Goal: Task Accomplishment & Management: Manage account settings

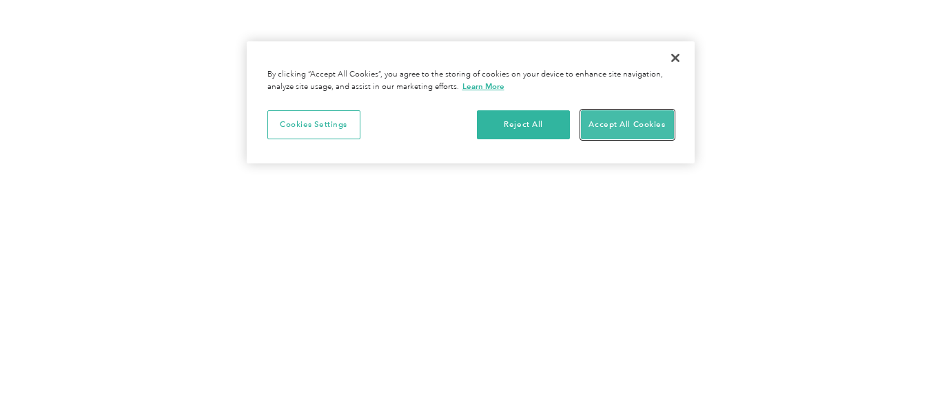
click at [633, 117] on button "Accept All Cookies" at bounding box center [627, 124] width 93 height 29
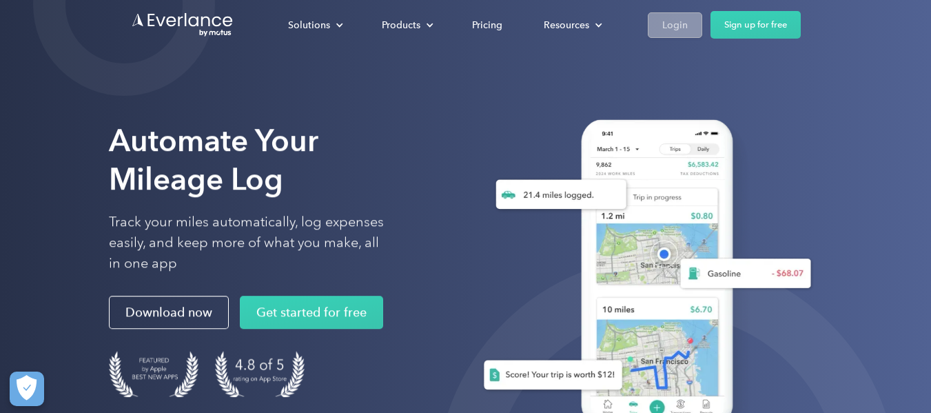
click at [666, 30] on div "Login" at bounding box center [674, 25] width 25 height 17
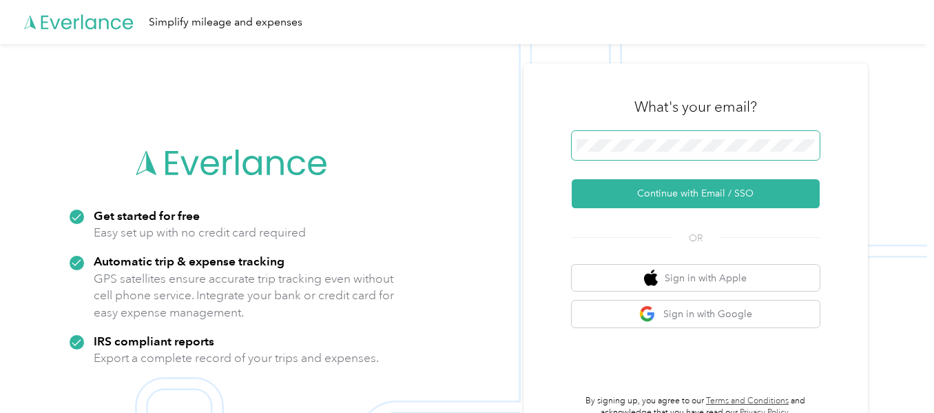
click at [696, 137] on span at bounding box center [696, 145] width 248 height 29
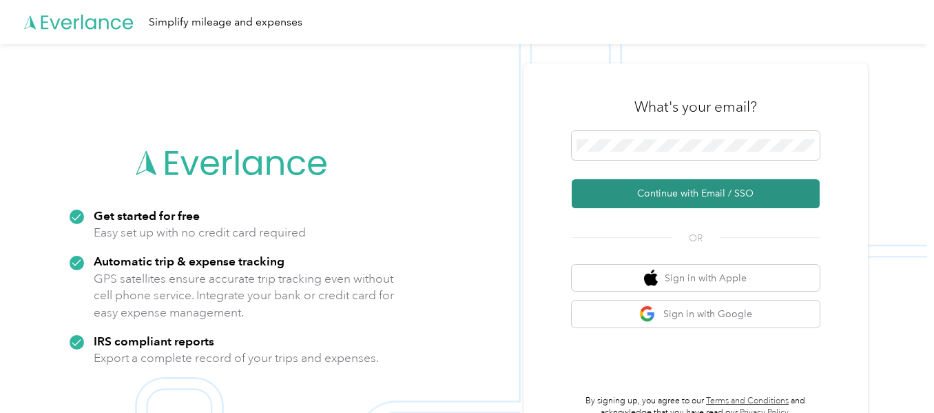
click at [754, 193] on button "Continue with Email / SSO" at bounding box center [696, 193] width 248 height 29
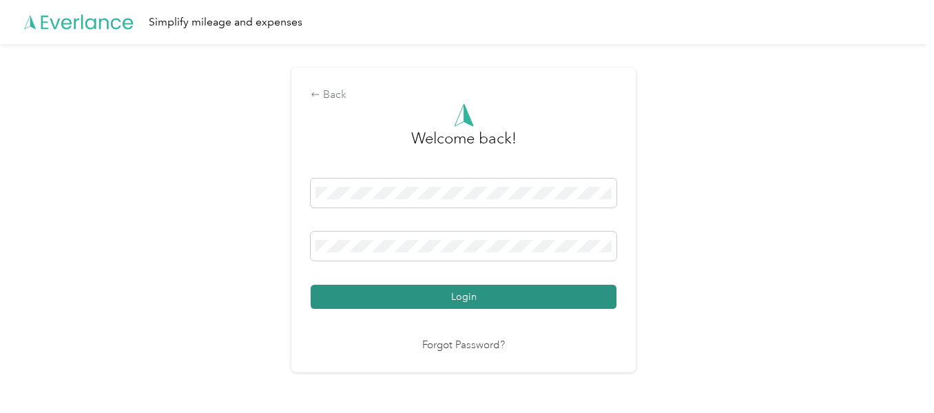
click at [506, 308] on button "Login" at bounding box center [464, 297] width 306 height 24
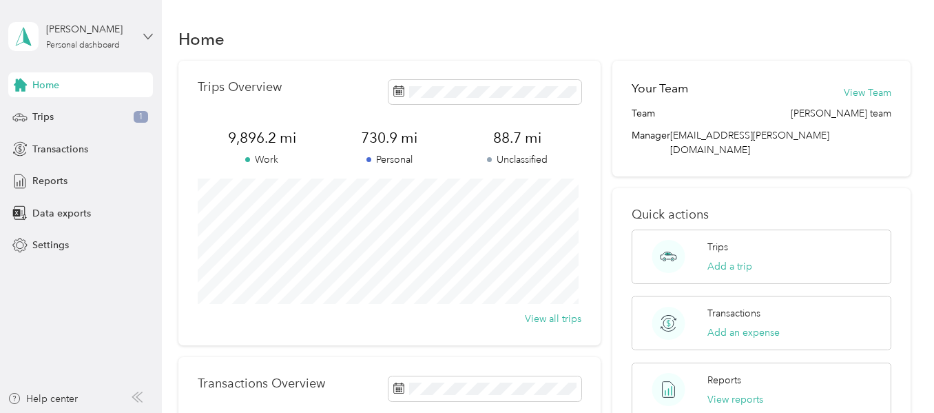
click at [144, 36] on icon at bounding box center [148, 37] width 10 height 10
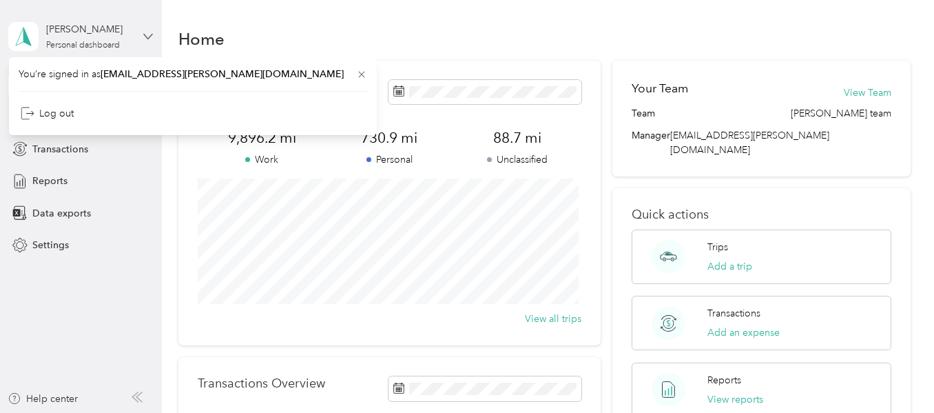
click at [144, 36] on icon at bounding box center [148, 37] width 10 height 10
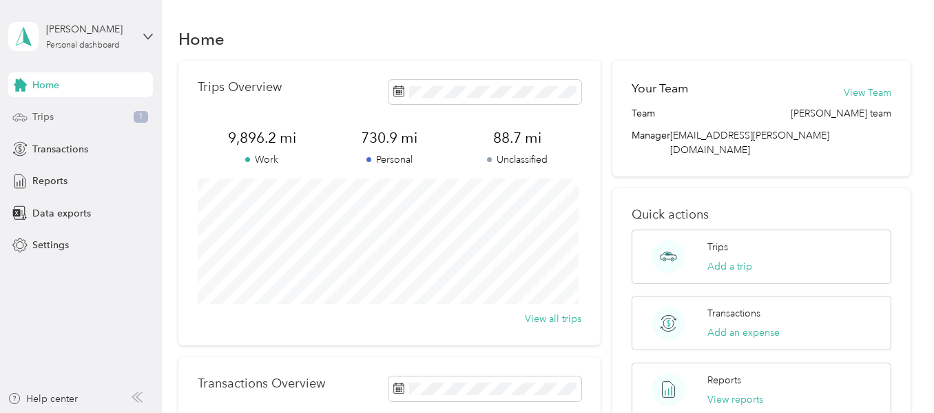
click at [52, 116] on span "Trips" at bounding box center [42, 117] width 21 height 14
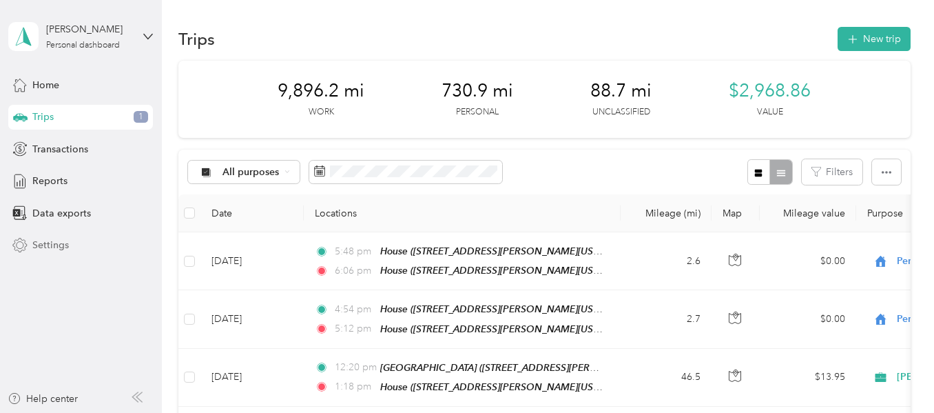
click at [46, 247] on span "Settings" at bounding box center [50, 245] width 37 height 14
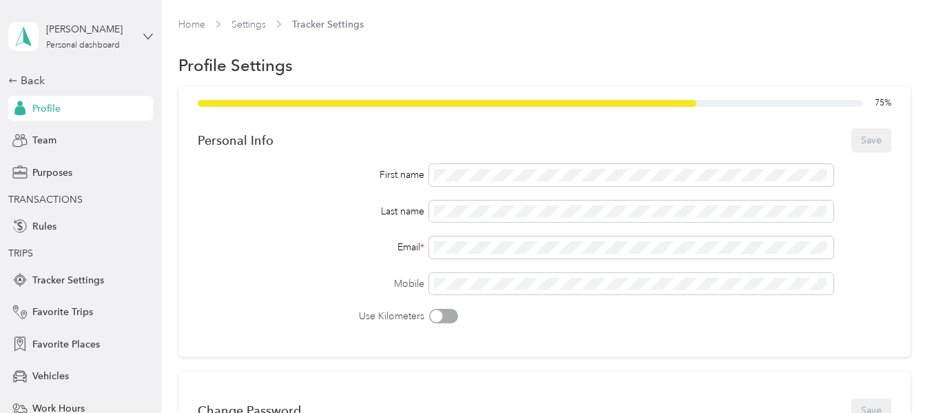
click at [144, 41] on icon at bounding box center [148, 37] width 10 height 10
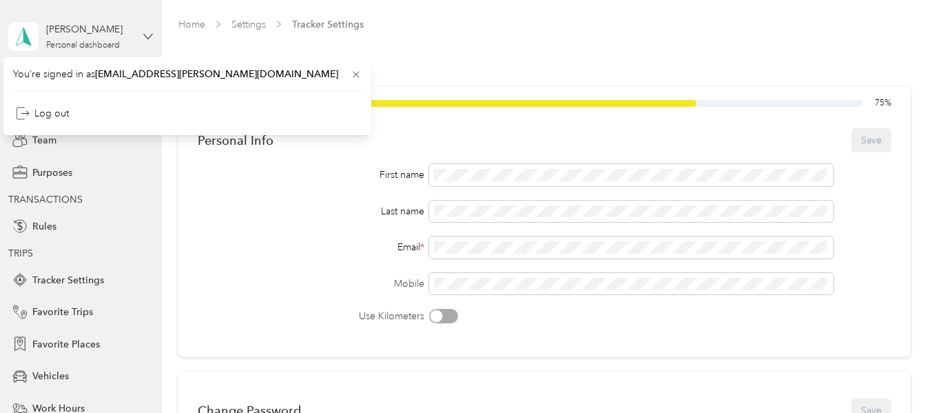
click at [144, 41] on icon at bounding box center [148, 37] width 10 height 10
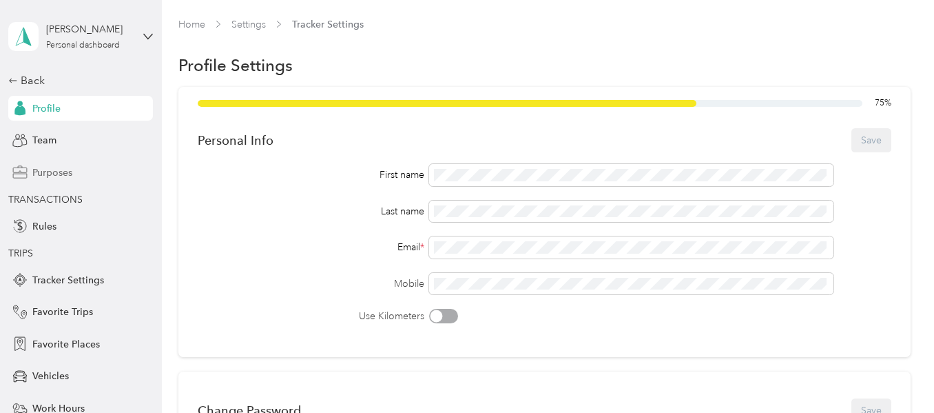
click at [45, 176] on span "Purposes" at bounding box center [52, 172] width 40 height 14
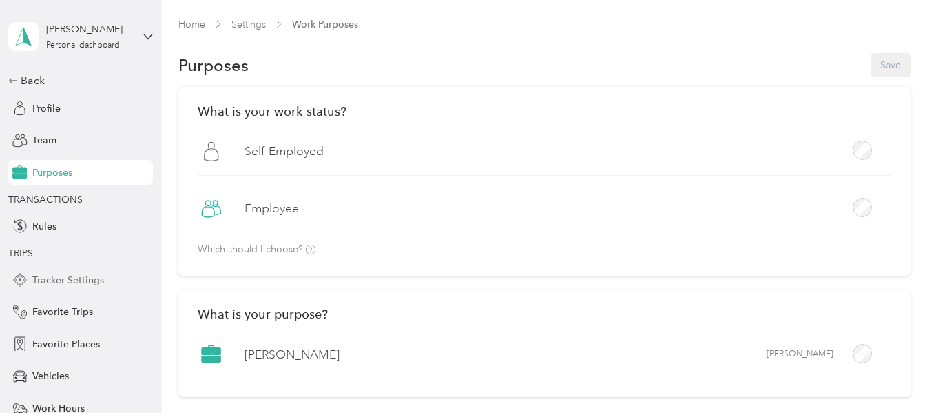
click at [67, 278] on span "Tracker Settings" at bounding box center [68, 280] width 72 height 14
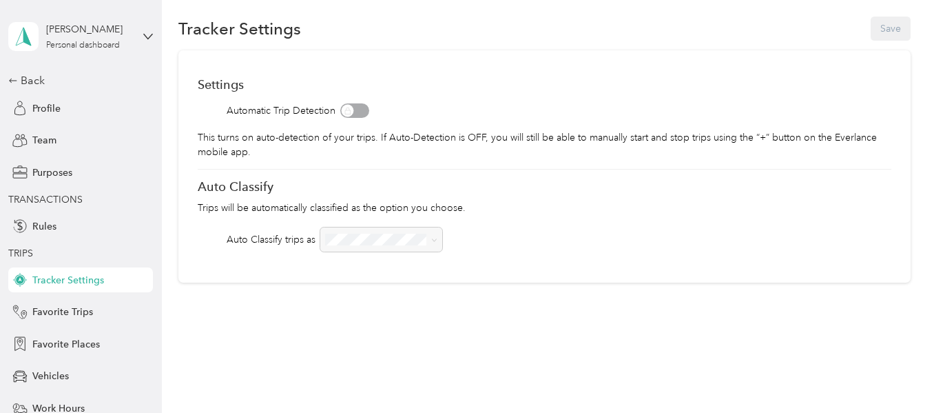
scroll to position [49, 0]
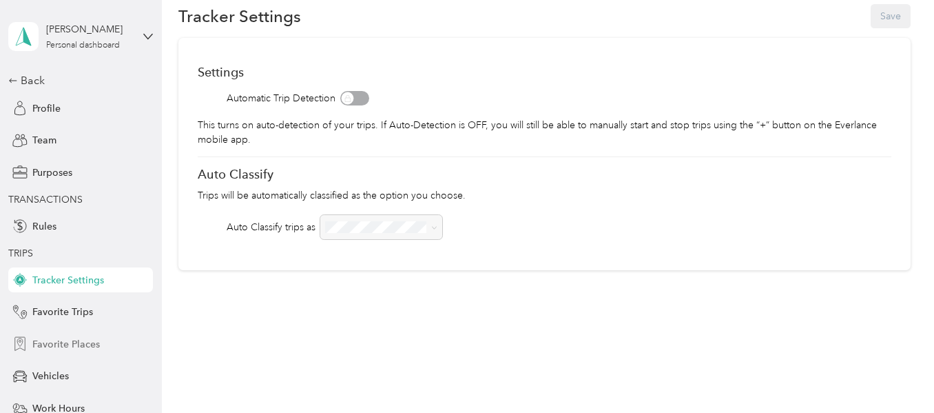
click at [96, 353] on div "Favorite Places" at bounding box center [80, 343] width 145 height 25
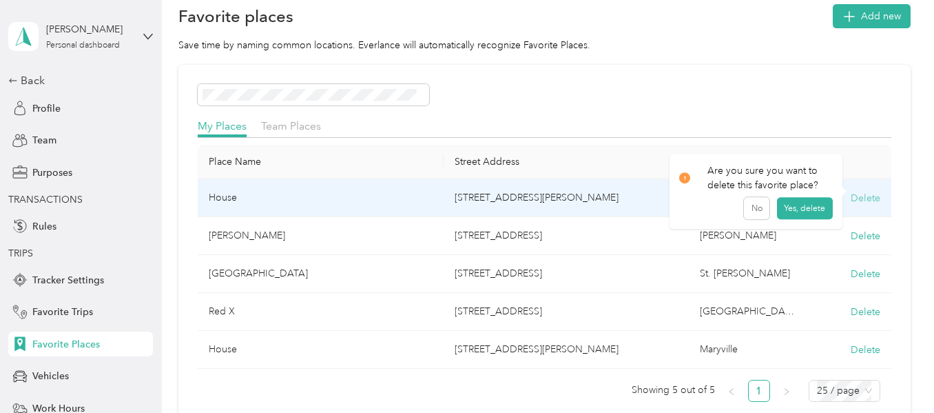
click at [857, 200] on button "Delete" at bounding box center [866, 198] width 30 height 14
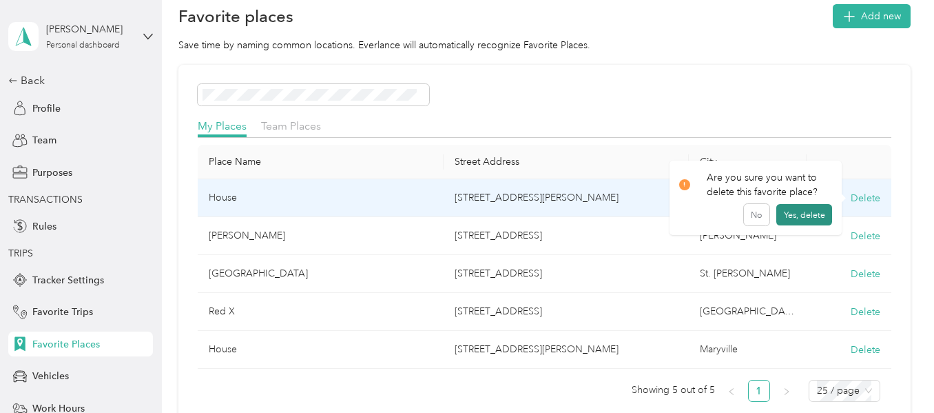
click at [812, 216] on button "Yes, delete" at bounding box center [804, 215] width 56 height 22
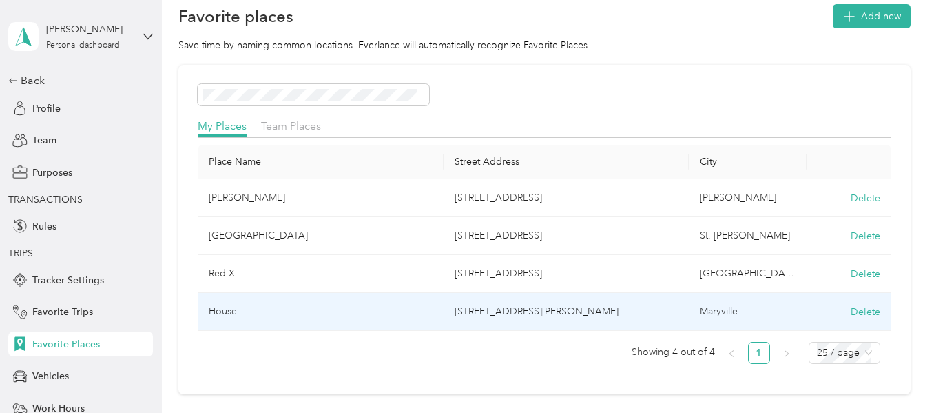
click at [851, 319] on td "Delete" at bounding box center [849, 312] width 84 height 38
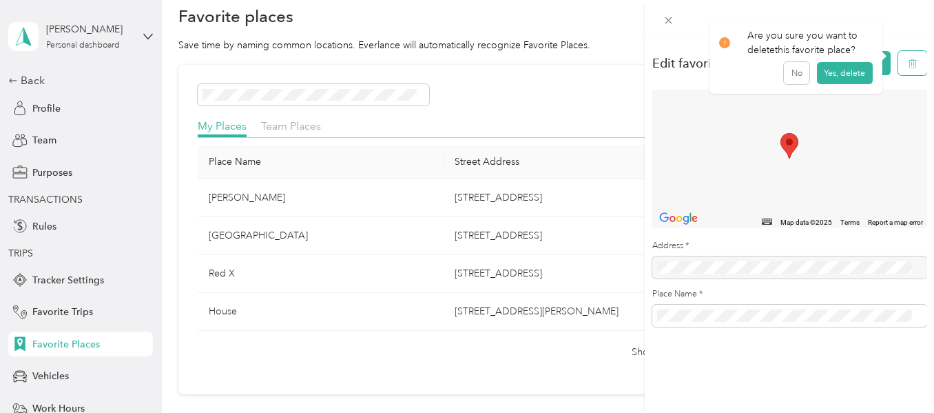
click at [898, 72] on button "button" at bounding box center [912, 63] width 29 height 24
click at [836, 79] on button "Yes, delete" at bounding box center [845, 80] width 56 height 22
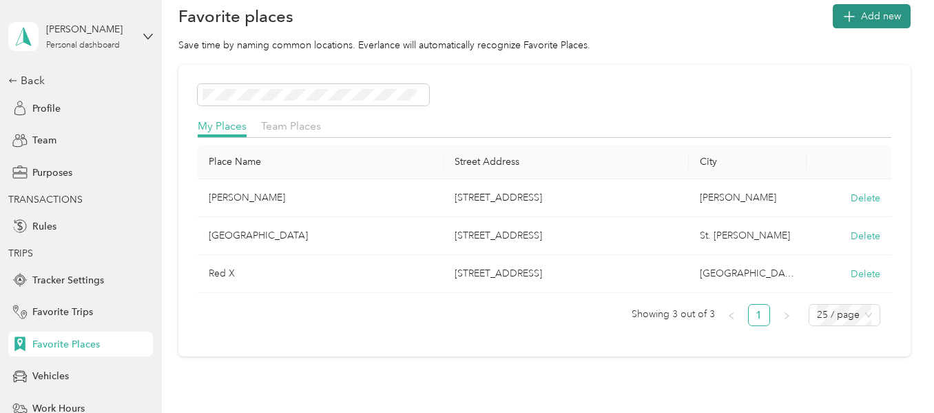
click at [863, 14] on span "Add new" at bounding box center [881, 16] width 40 height 14
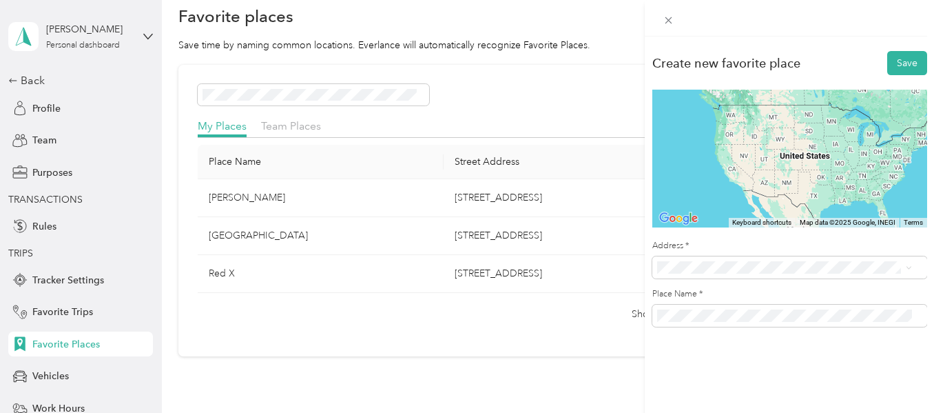
click at [729, 105] on span "201 Harvard Street St. Joseph, Missouri 64504, United States" at bounding box center [790, 98] width 214 height 12
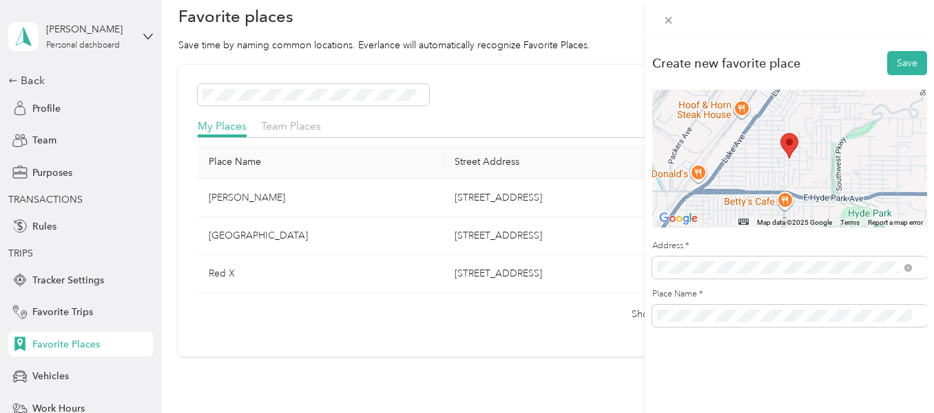
click at [908, 80] on form "Create new favorite place Save ← Move left → Move right ↑ Move up ↓ Move down +…" at bounding box center [789, 188] width 275 height 278
click at [903, 57] on button "Save" at bounding box center [907, 63] width 40 height 24
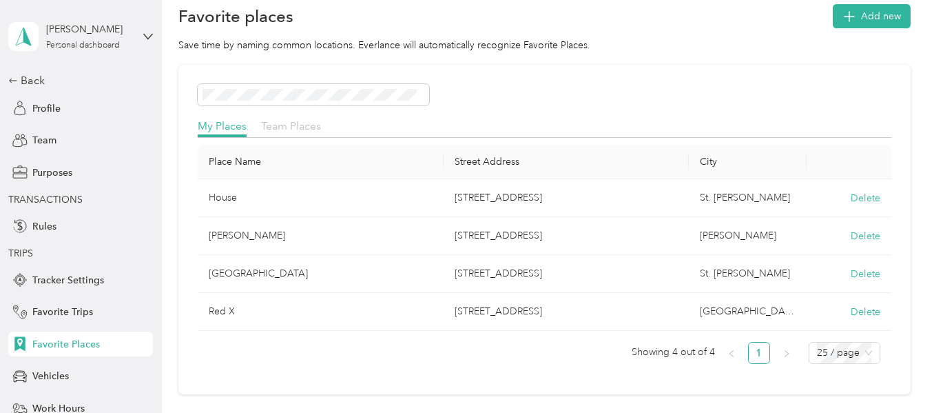
click at [296, 127] on span "Team Places" at bounding box center [291, 125] width 60 height 13
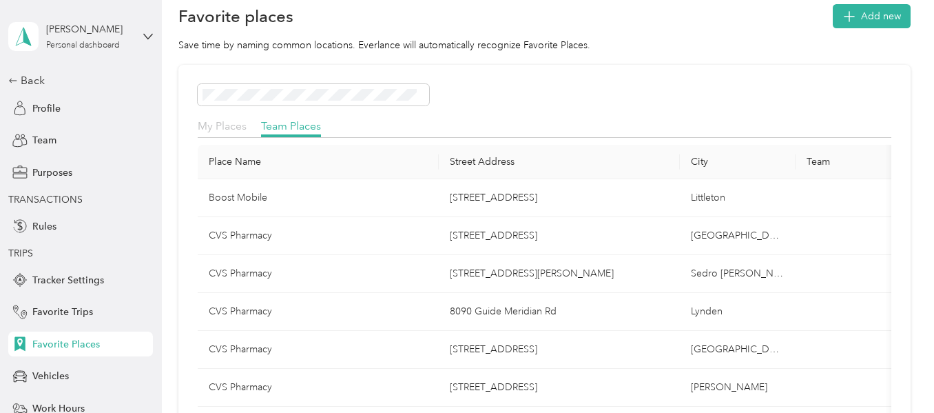
click at [221, 129] on span "My Places" at bounding box center [222, 125] width 49 height 13
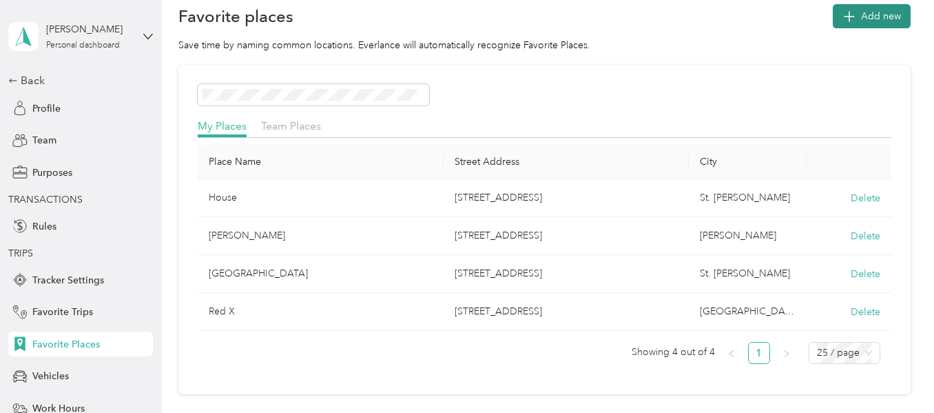
click at [887, 21] on span "Add new" at bounding box center [881, 16] width 40 height 14
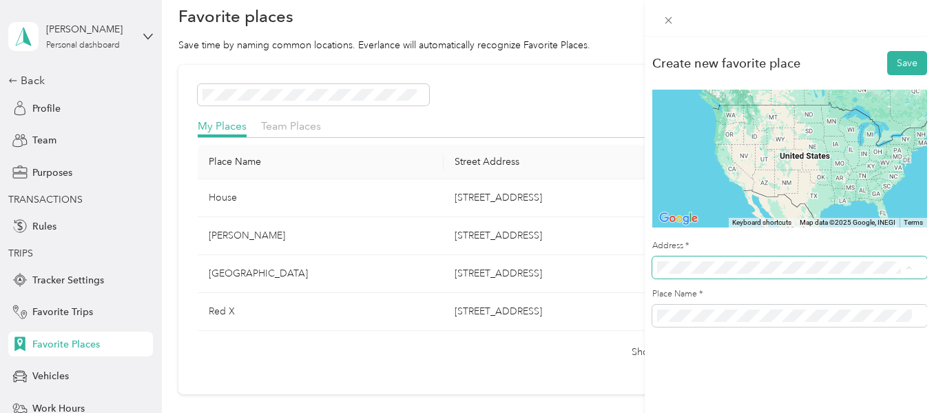
click at [876, 260] on span at bounding box center [789, 267] width 275 height 22
click at [460, 73] on div "Create new favorite place Save ← Move left → Move right ↑ Move up ↓ Move down +…" at bounding box center [467, 206] width 934 height 413
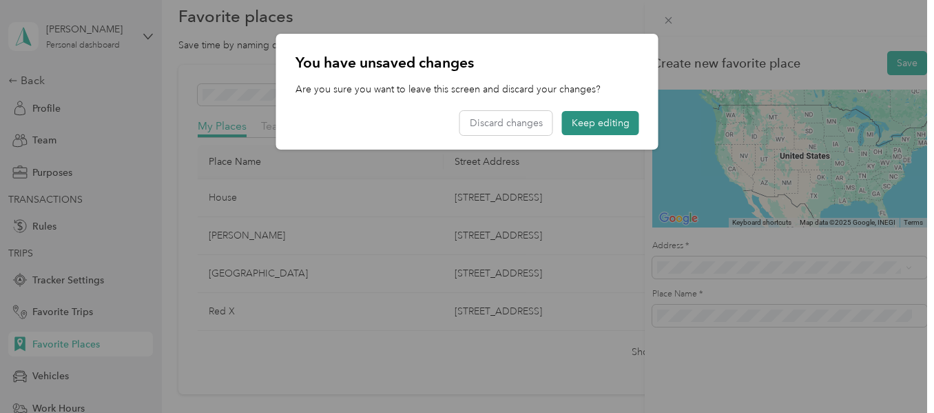
click at [589, 124] on button "Keep editing" at bounding box center [600, 123] width 77 height 24
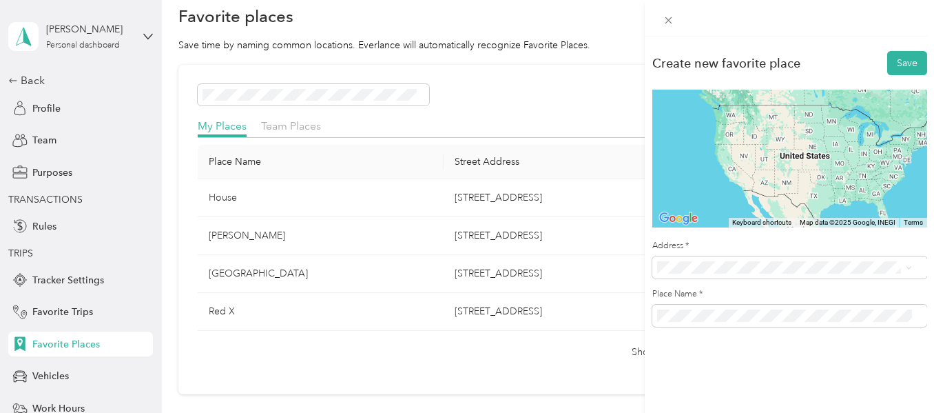
click at [531, 92] on div "Create new favorite place Save ← Move left → Move right ↑ Move up ↓ Move down +…" at bounding box center [467, 206] width 934 height 413
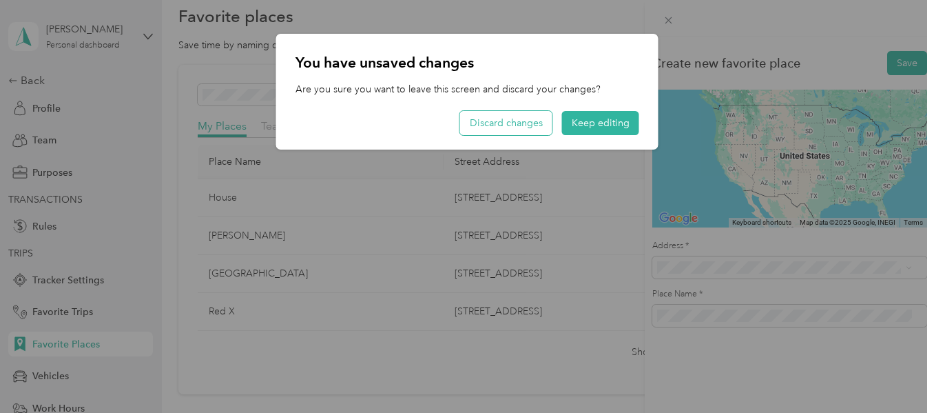
click at [505, 134] on button "Discard changes" at bounding box center [506, 123] width 92 height 24
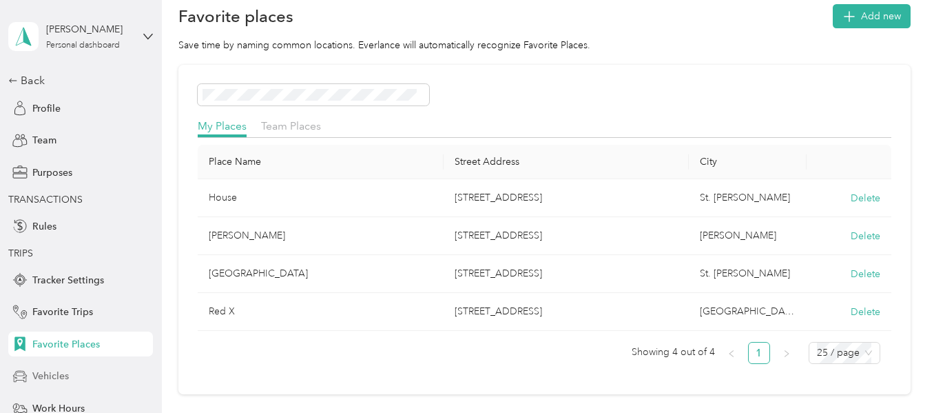
click at [42, 385] on div "Vehicles" at bounding box center [80, 376] width 145 height 25
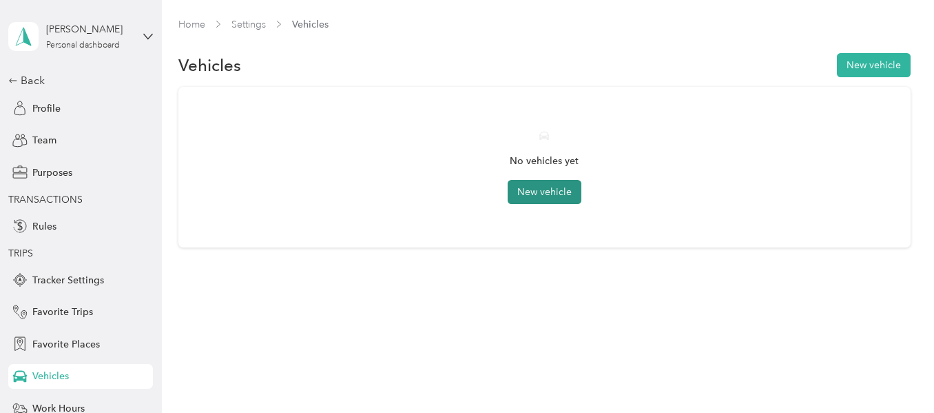
click at [561, 192] on button "New vehicle" at bounding box center [545, 192] width 74 height 24
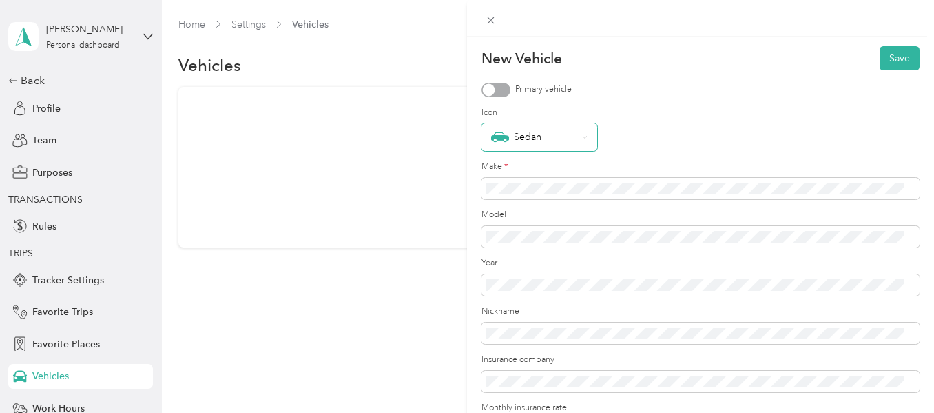
click at [584, 133] on div "Sedan" at bounding box center [540, 137] width 116 height 28
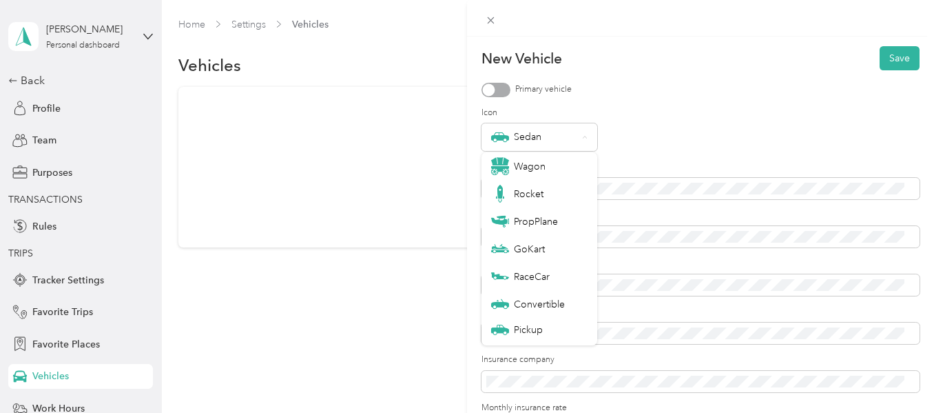
scroll to position [48, 0]
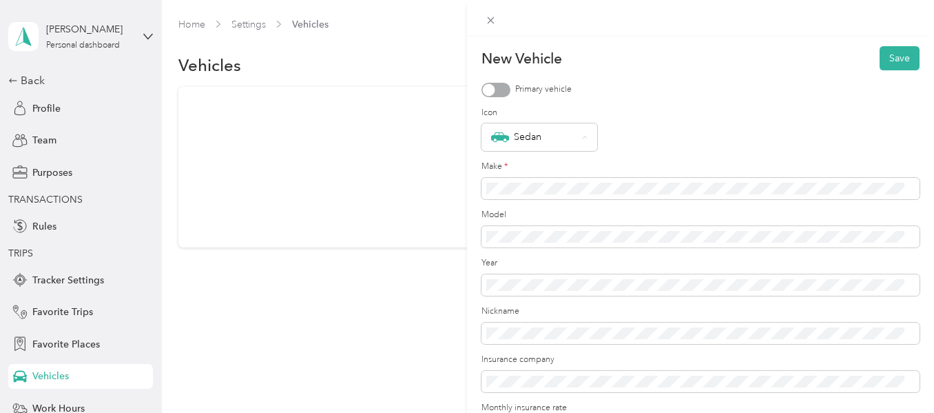
click at [516, 335] on div "Sedan" at bounding box center [532, 331] width 82 height 18
click at [531, 243] on span at bounding box center [701, 237] width 438 height 22
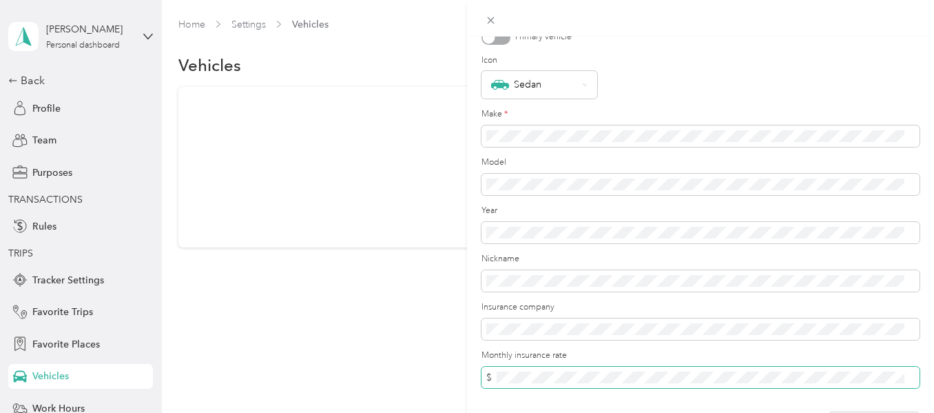
scroll to position [0, 0]
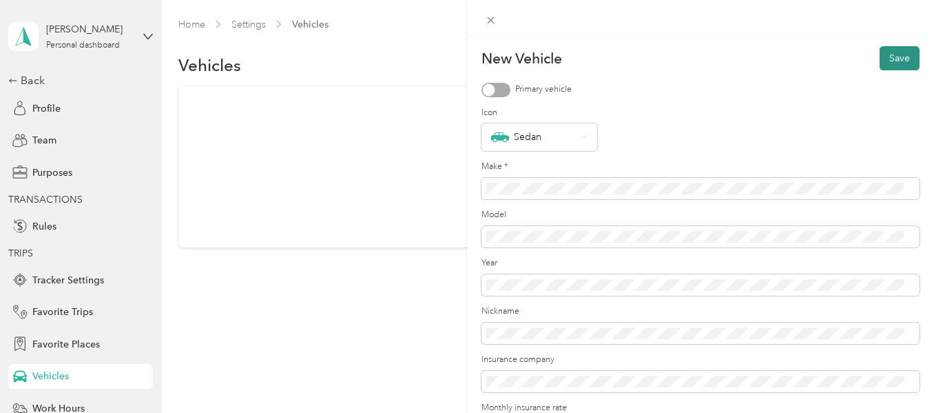
click at [883, 63] on button "Save" at bounding box center [900, 58] width 40 height 24
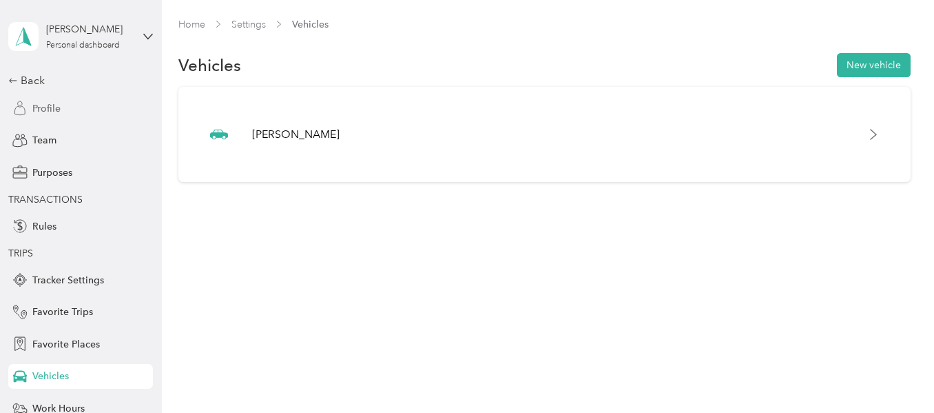
click at [35, 107] on span "Profile" at bounding box center [46, 108] width 28 height 14
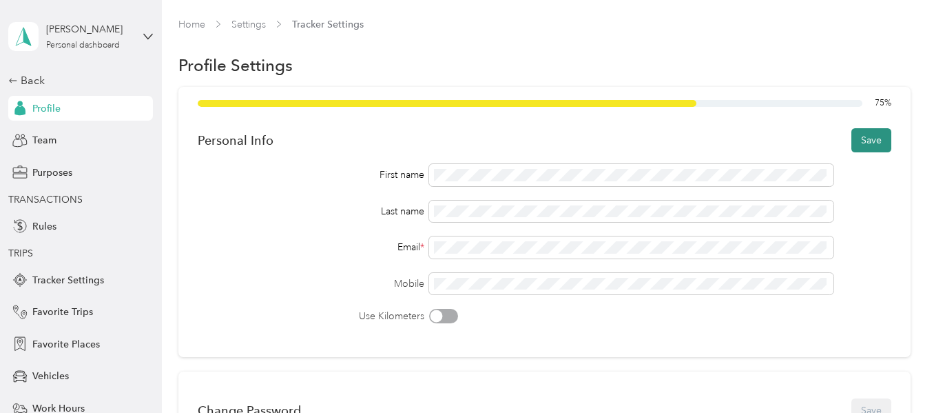
click at [862, 142] on button "Save" at bounding box center [872, 140] width 40 height 24
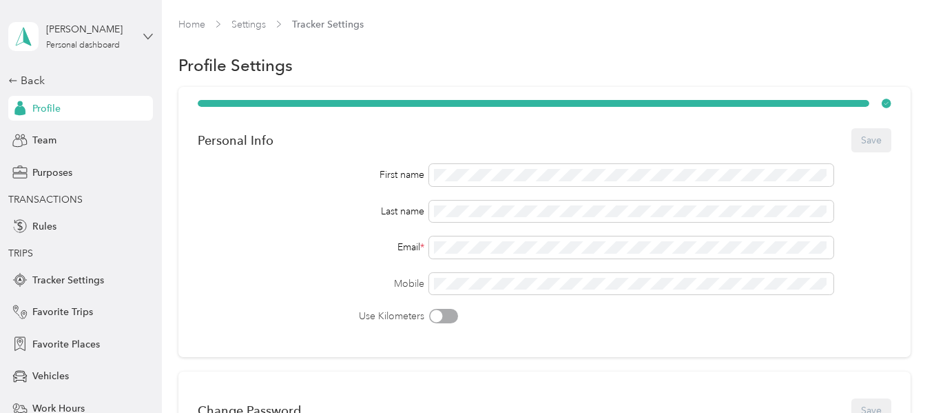
click at [143, 35] on icon at bounding box center [148, 37] width 10 height 10
click at [193, 21] on link "Home" at bounding box center [191, 25] width 27 height 12
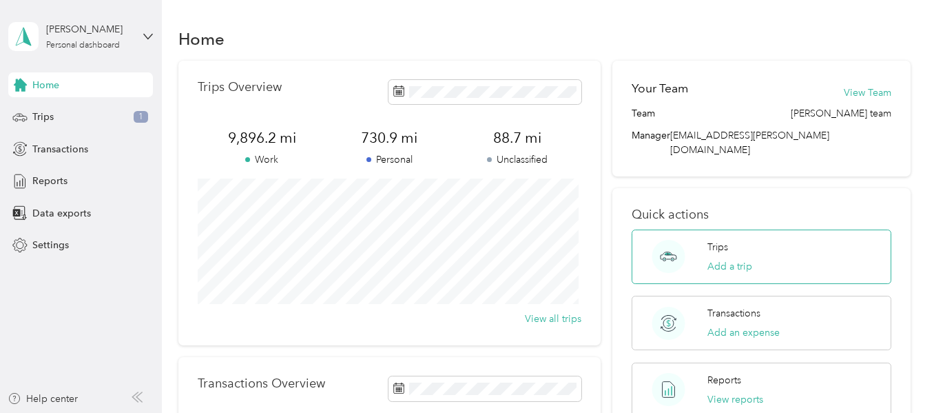
click at [790, 242] on div "Trips Add a trip" at bounding box center [761, 256] width 259 height 54
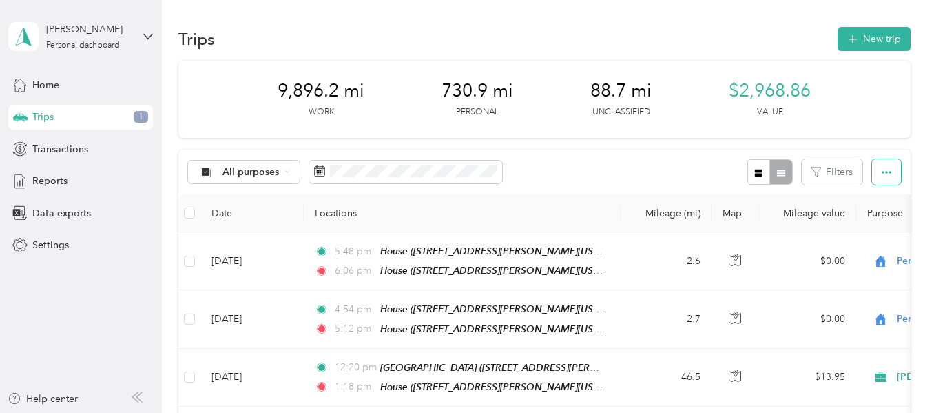
click at [882, 174] on icon "button" at bounding box center [887, 172] width 10 height 10
click at [28, 87] on div "Home" at bounding box center [80, 84] width 145 height 25
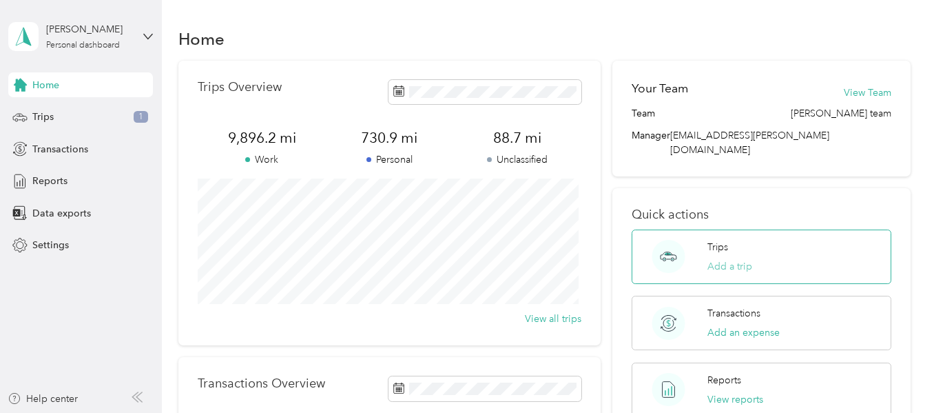
click at [731, 259] on button "Add a trip" at bounding box center [730, 266] width 45 height 14
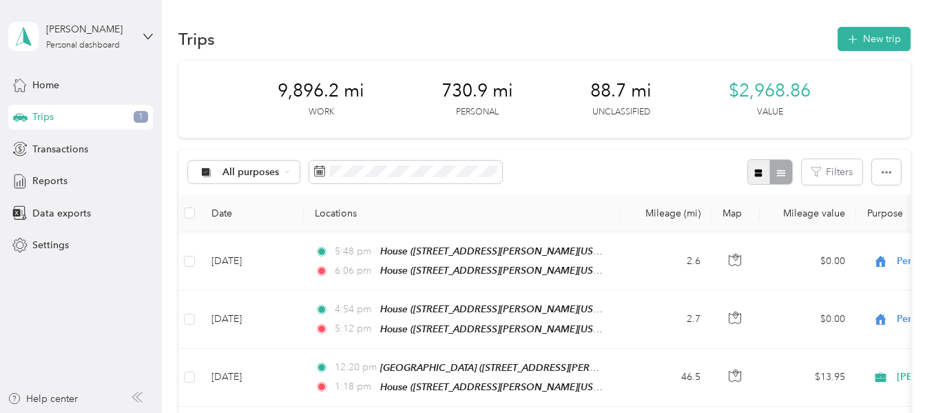
click at [756, 176] on icon "button" at bounding box center [759, 173] width 8 height 8
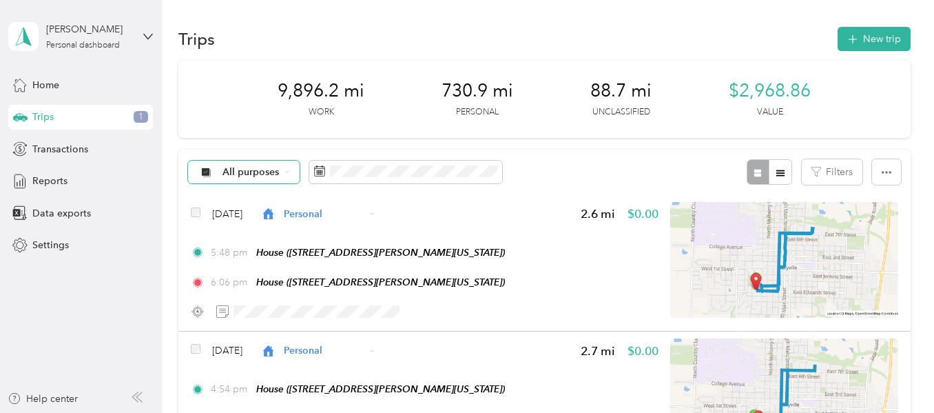
click at [290, 170] on div "All purposes" at bounding box center [244, 172] width 112 height 23
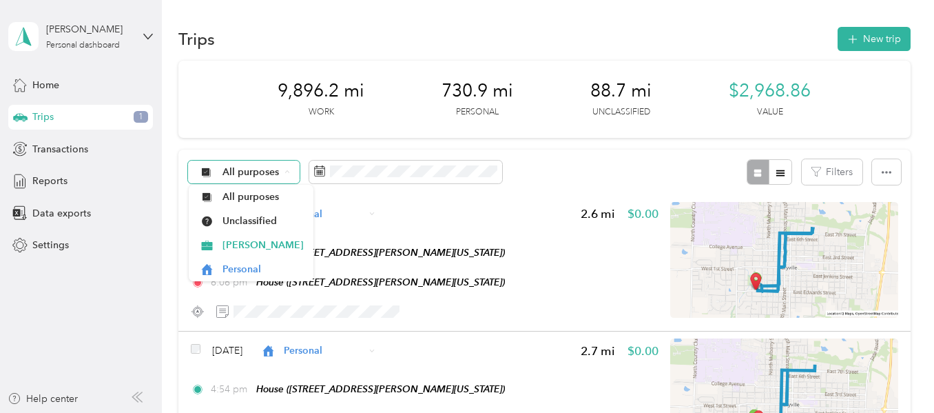
click at [290, 170] on div "All purposes" at bounding box center [244, 172] width 112 height 23
click at [250, 172] on span "All purposes" at bounding box center [251, 172] width 57 height 10
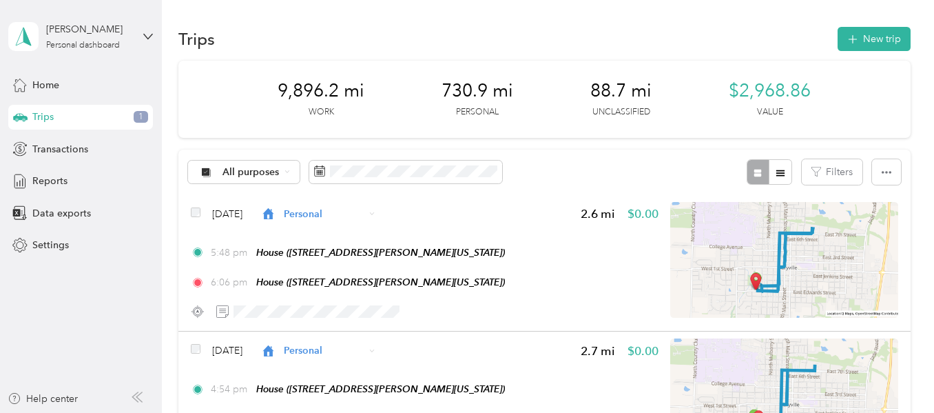
click at [557, 185] on div "All purposes Filters" at bounding box center [544, 172] width 732 height 45
click at [854, 44] on span "button" at bounding box center [852, 39] width 11 height 12
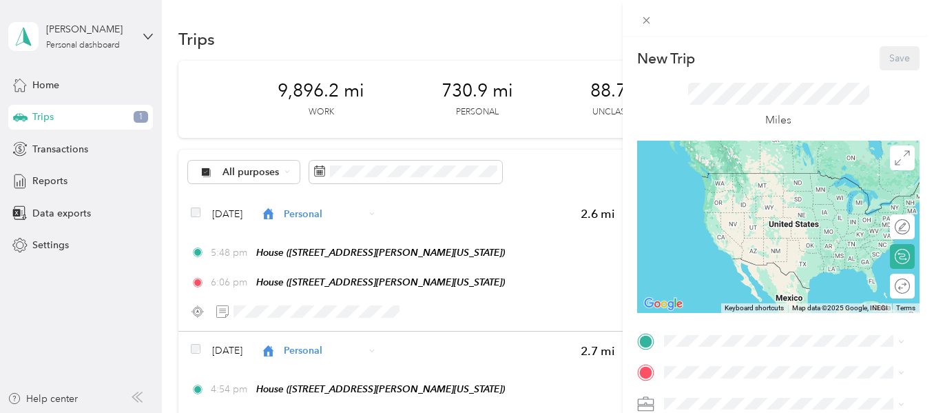
click at [705, 322] on div "New Trip Save This trip cannot be edited because it is either under review, app…" at bounding box center [778, 354] width 282 height 617
click at [790, 189] on div "519 West Edwards Street Maryville, Missouri 64468, United States" at bounding box center [784, 178] width 231 height 29
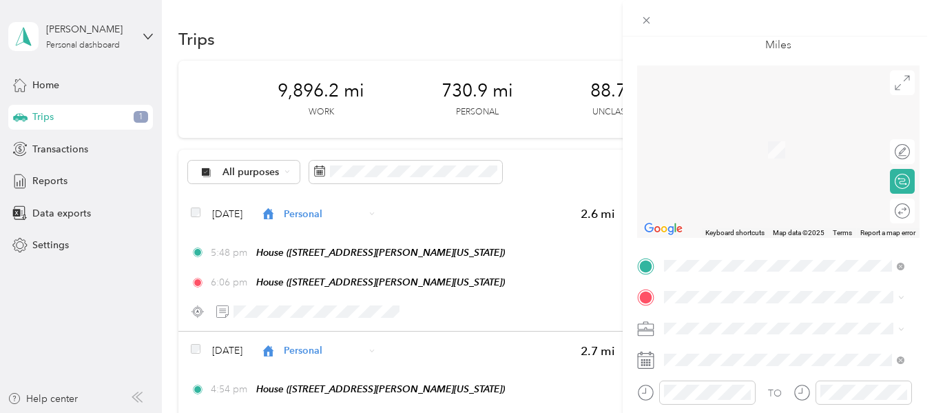
scroll to position [76, 0]
click at [763, 146] on div "TEAM Alps Foods 404 Commercial St, 660022409, Atchison, KS, USA" at bounding box center [739, 144] width 98 height 34
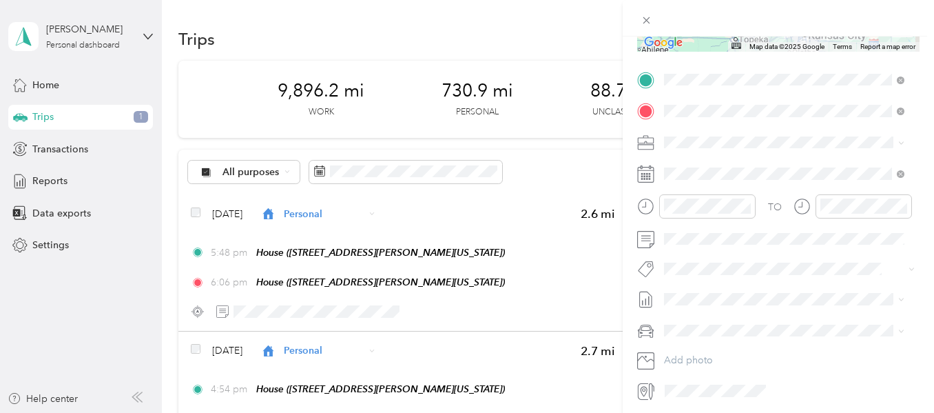
scroll to position [264, 0]
click at [741, 205] on icon "close-circle" at bounding box center [746, 203] width 10 height 10
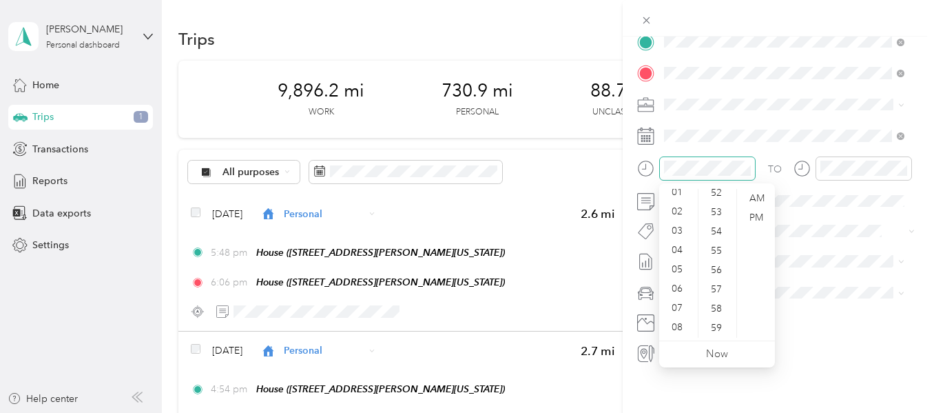
scroll to position [28, 0]
click at [672, 307] on div "07" at bounding box center [678, 305] width 33 height 19
click at [714, 224] on div "30" at bounding box center [717, 221] width 33 height 19
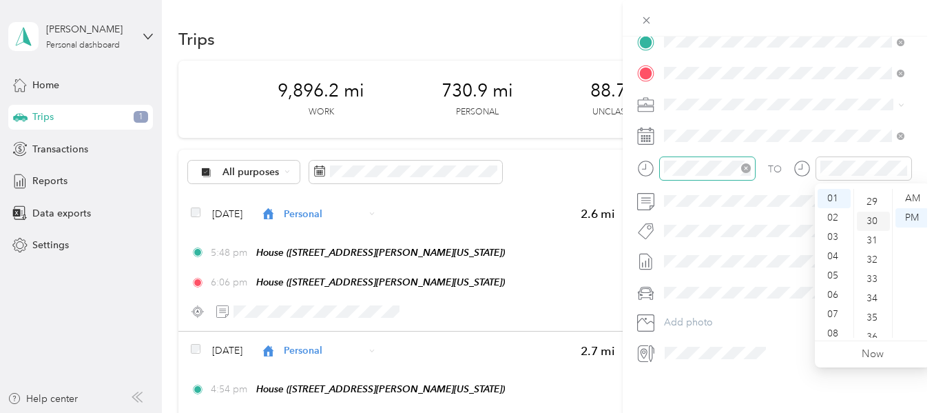
click at [873, 212] on div "30" at bounding box center [873, 221] width 33 height 19
click at [913, 196] on div "AM" at bounding box center [912, 198] width 33 height 19
click at [827, 331] on div "08" at bounding box center [834, 333] width 33 height 19
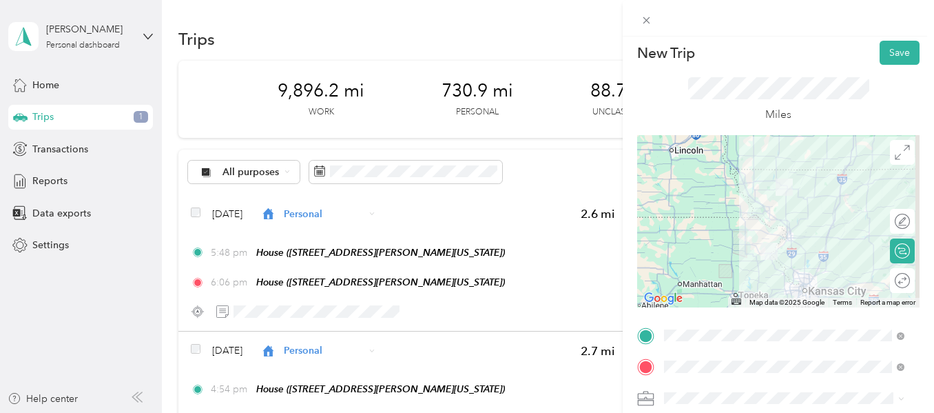
scroll to position [0, 0]
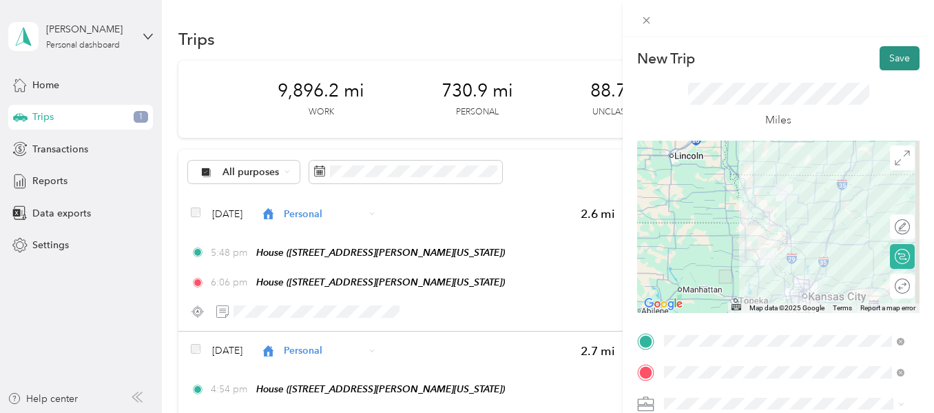
click at [886, 57] on button "Save" at bounding box center [900, 58] width 40 height 24
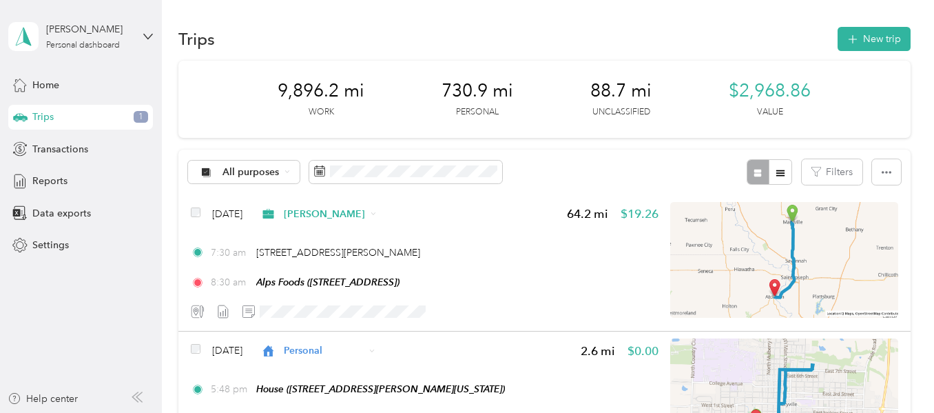
click at [143, 41] on div "Cindy Prokipchin Personal dashboard" at bounding box center [80, 36] width 145 height 48
click at [68, 117] on div "Log out" at bounding box center [193, 112] width 349 height 24
